Goal: Manage account settings

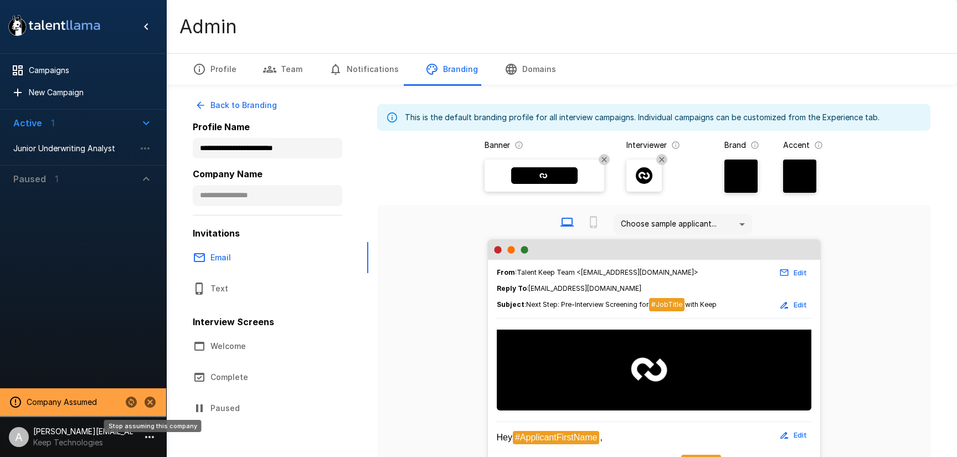
drag, startPoint x: 143, startPoint y: 402, endPoint x: 150, endPoint y: 399, distance: 7.0
click at [143, 402] on button "Stop assuming this company" at bounding box center [150, 402] width 19 height 19
